Goal: Navigation & Orientation: Find specific page/section

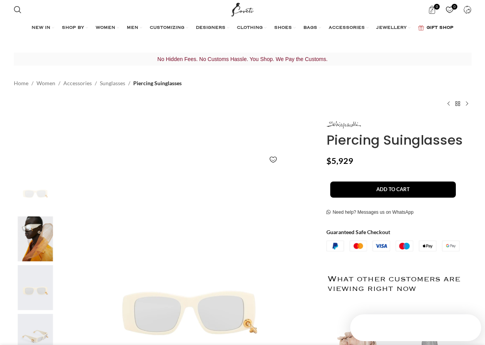
click at [450, 25] on link "GIFT SHOP" at bounding box center [435, 27] width 35 height 15
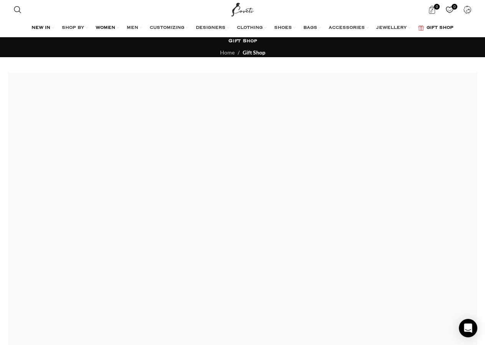
click at [98, 27] on span "WOMEN" at bounding box center [106, 28] width 20 height 6
